Goal: Information Seeking & Learning: Learn about a topic

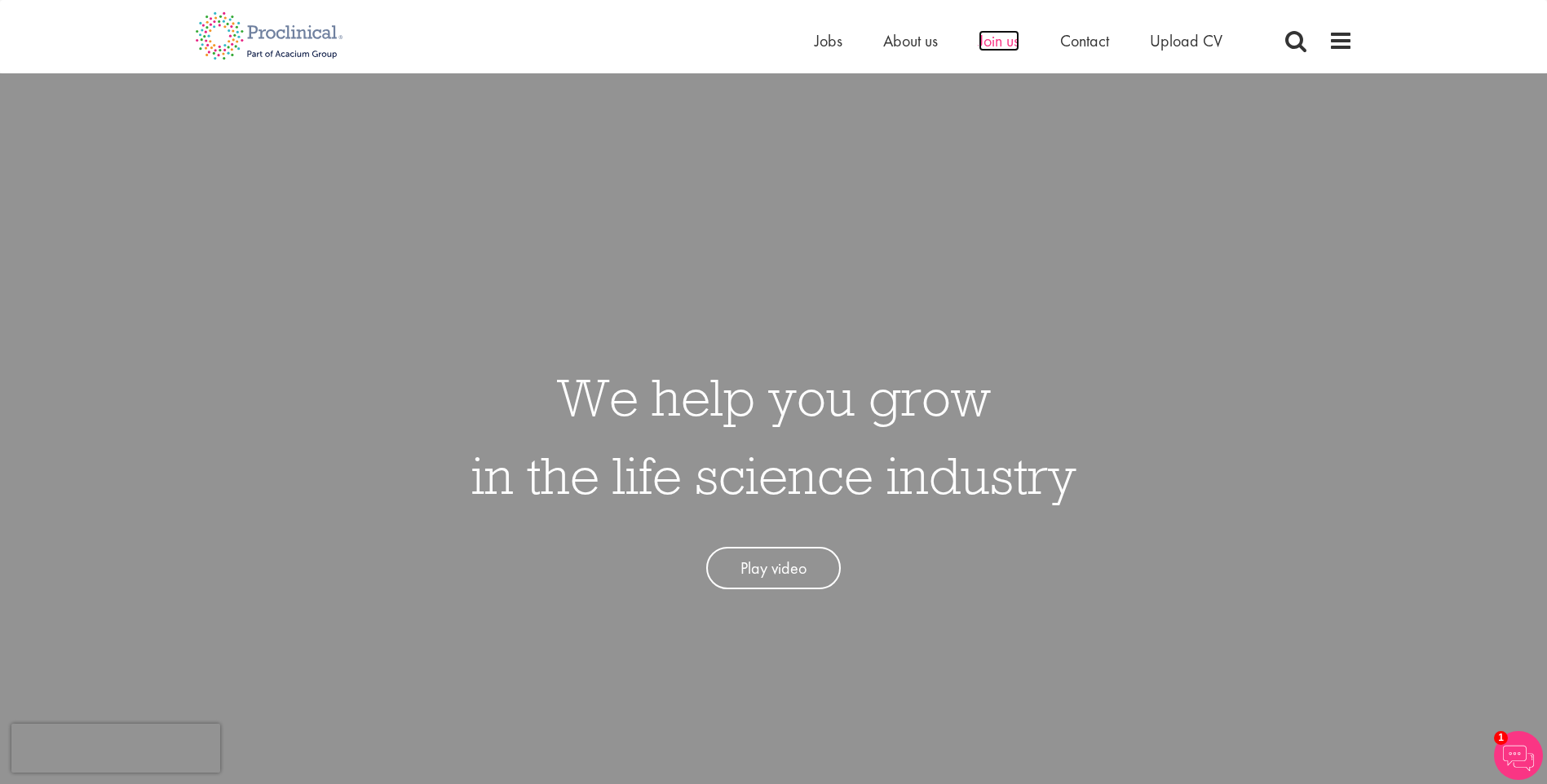
click at [990, 44] on span "Join us" at bounding box center [998, 40] width 41 height 21
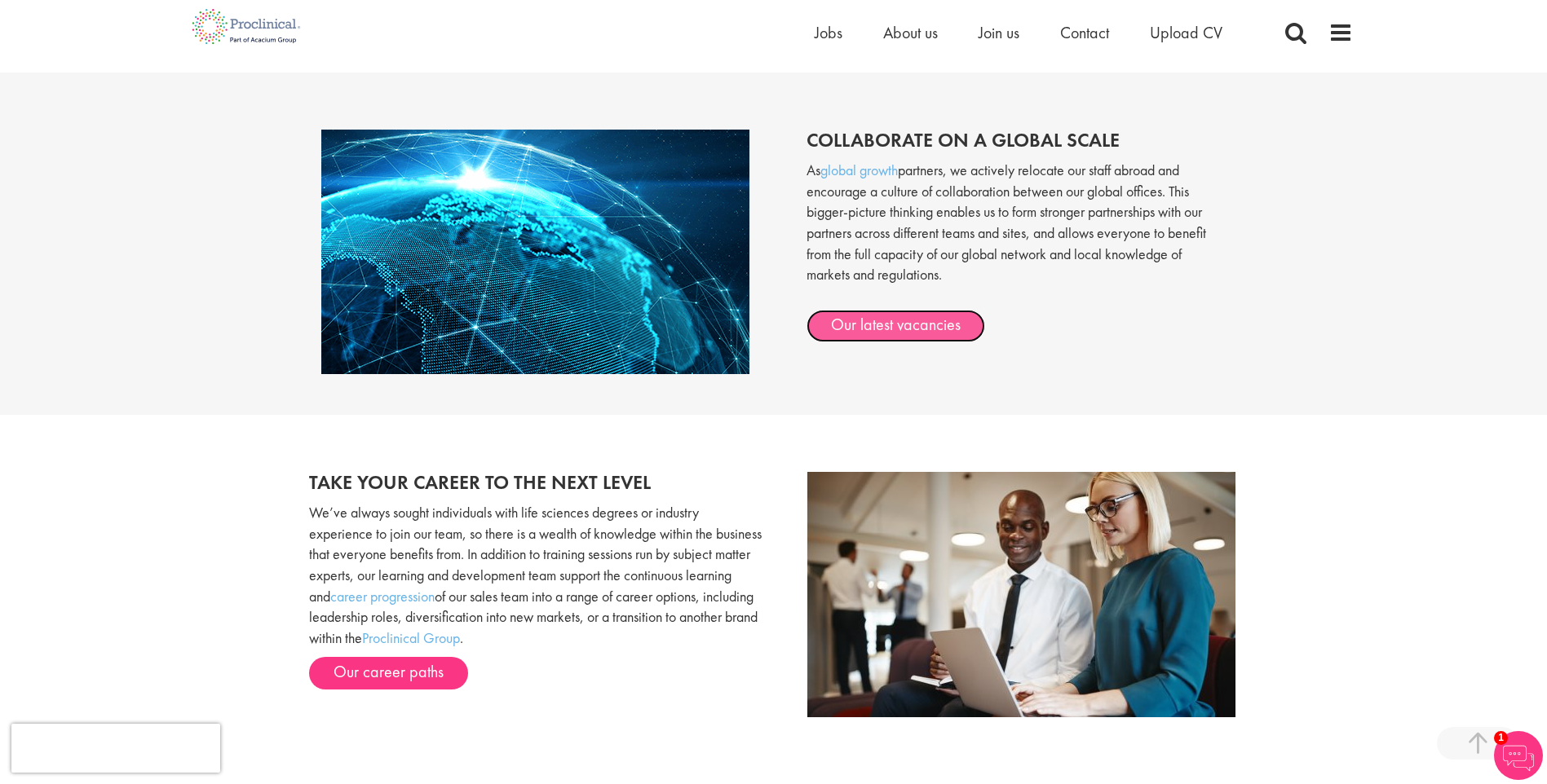
click at [887, 315] on link "Our latest vacancies" at bounding box center [895, 326] width 178 height 33
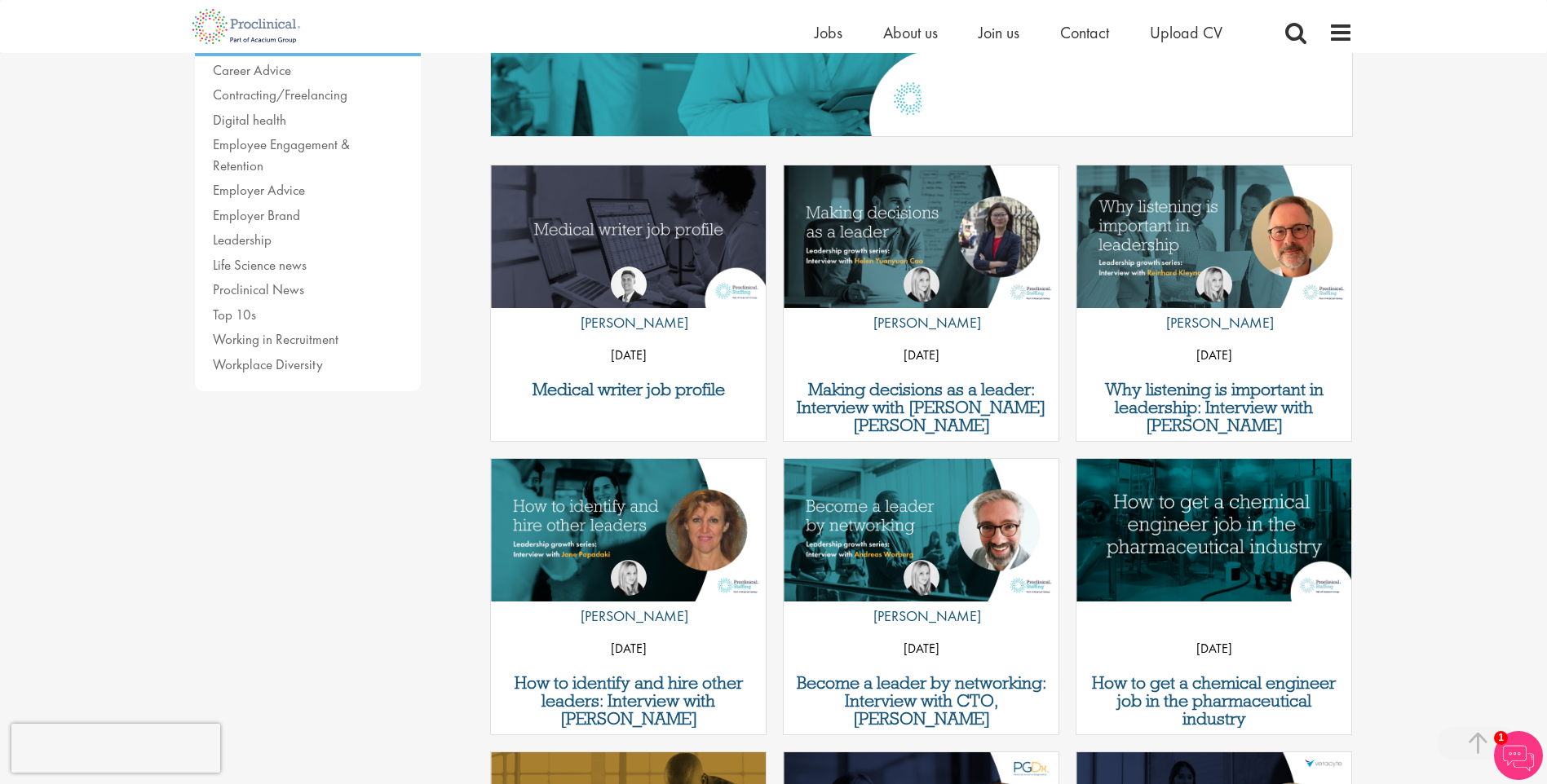
scroll to position [163, 0]
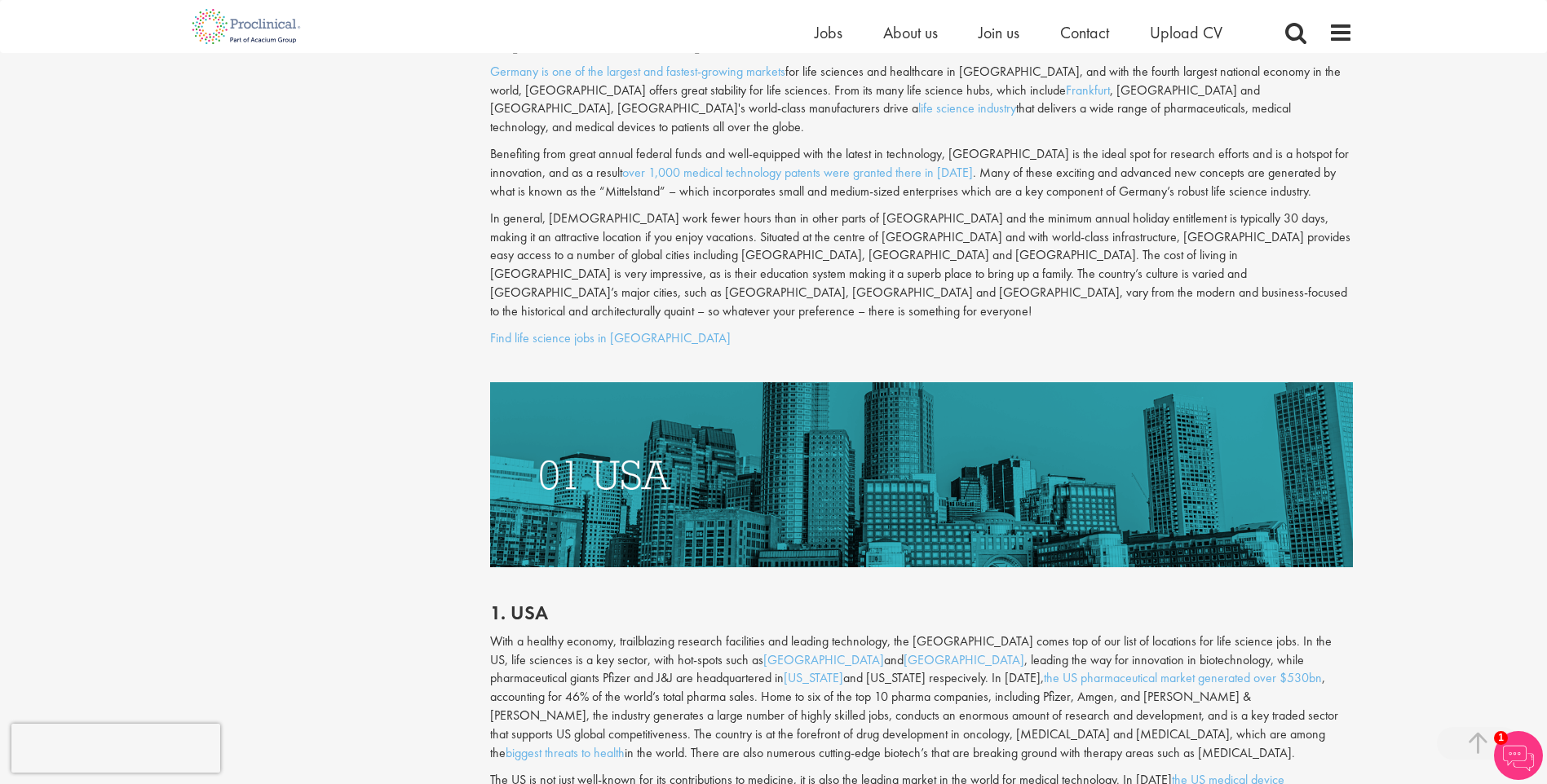
scroll to position [4808, 0]
